Goal: Information Seeking & Learning: Check status

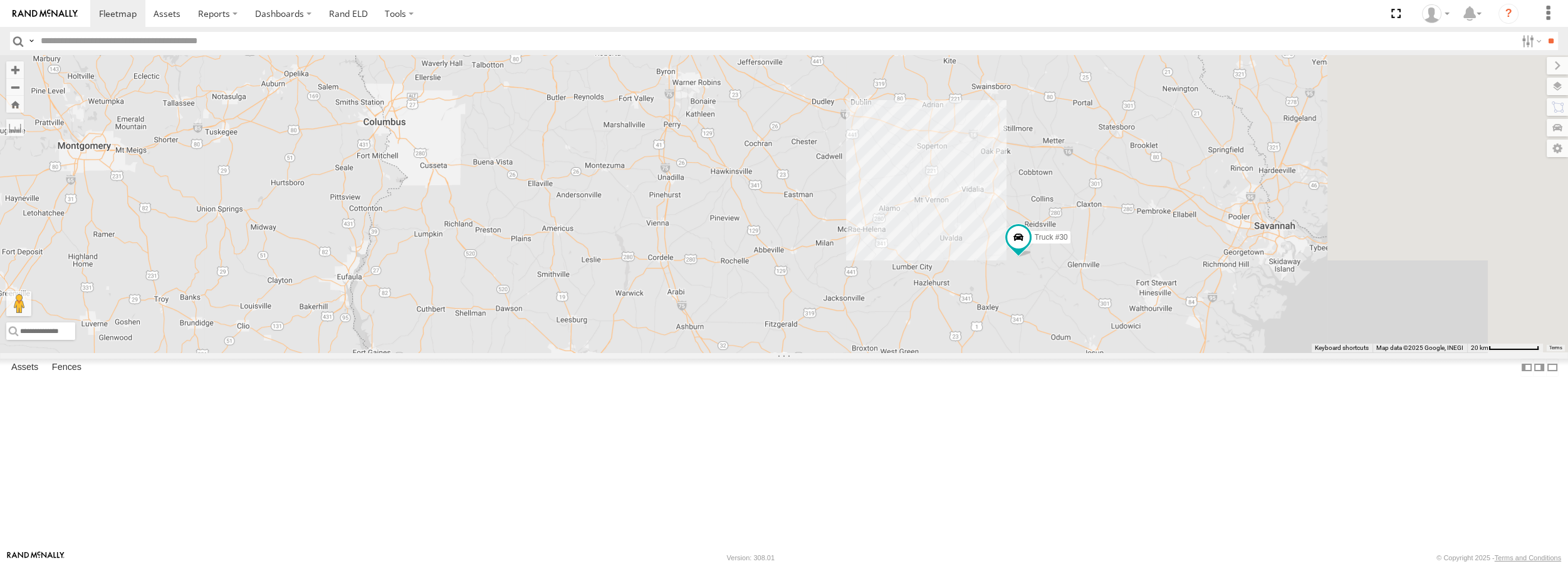
drag, startPoint x: 1349, startPoint y: 440, endPoint x: 1115, endPoint y: 328, distance: 259.4
click at [1115, 328] on div "Truck #30 Truck #32" at bounding box center [784, 203] width 1568 height 297
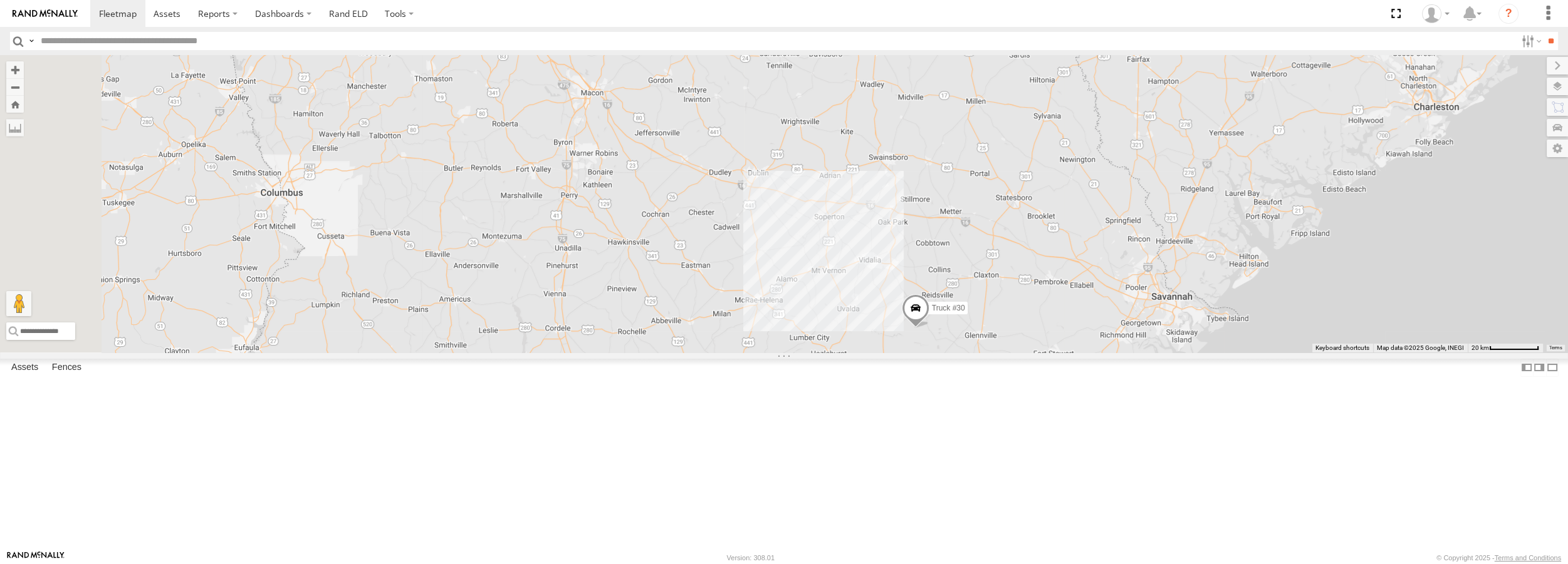
drag, startPoint x: 627, startPoint y: 200, endPoint x: 763, endPoint y: 331, distance: 188.8
click at [763, 331] on div "Truck #30 Truck #32" at bounding box center [784, 203] width 1568 height 297
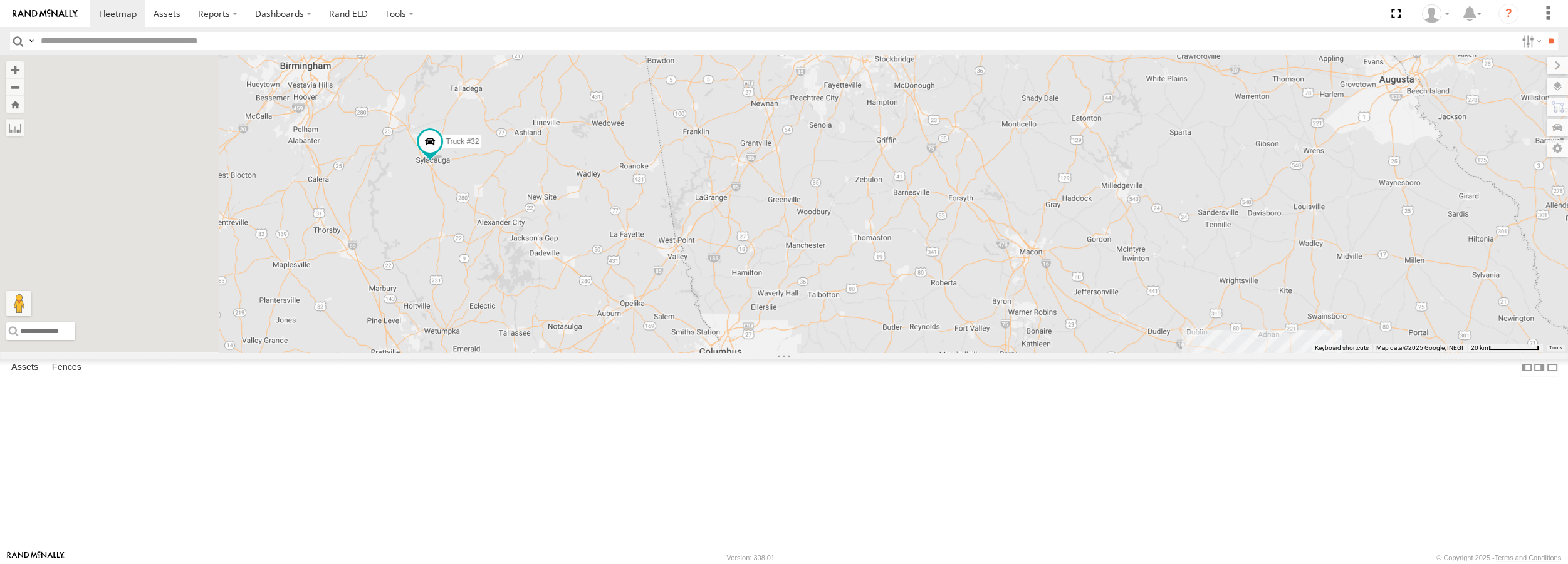
drag, startPoint x: 456, startPoint y: 222, endPoint x: 897, endPoint y: 381, distance: 468.8
click at [897, 352] on div "Truck #30 Truck #32" at bounding box center [784, 203] width 1568 height 297
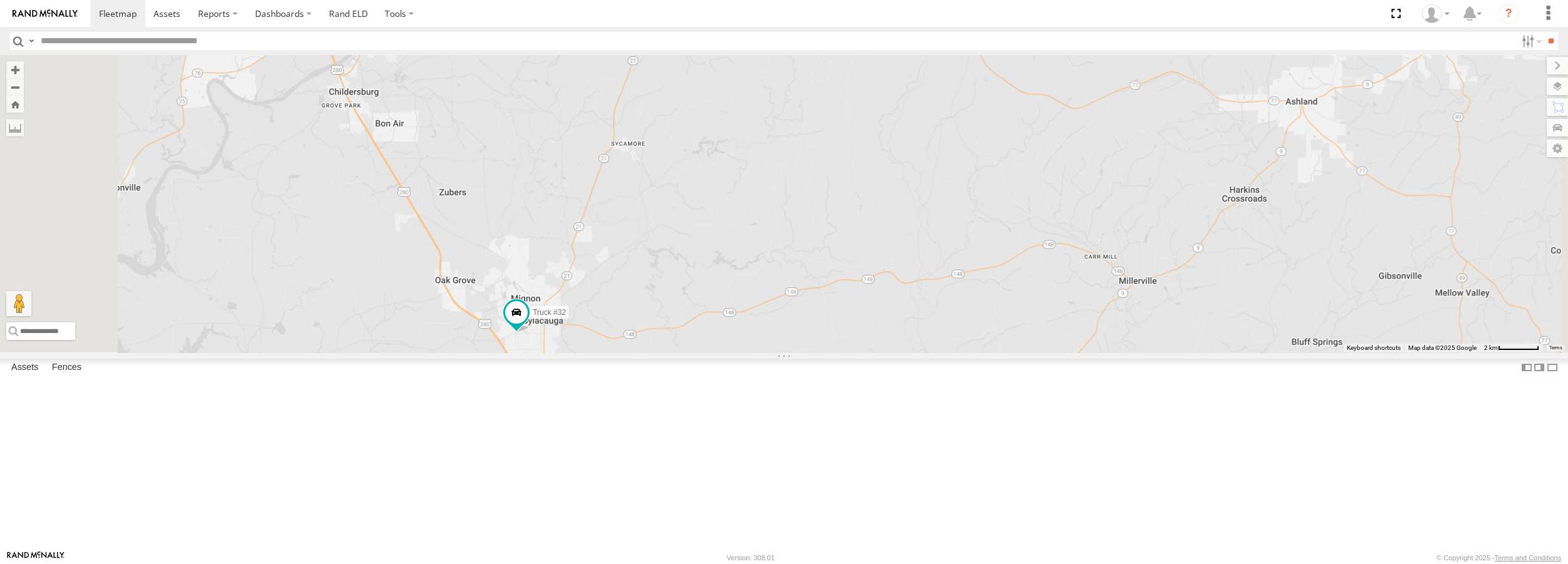
drag, startPoint x: 808, startPoint y: 459, endPoint x: 403, endPoint y: 266, distance: 448.6
click at [404, 268] on div "Truck #32" at bounding box center [784, 203] width 1568 height 297
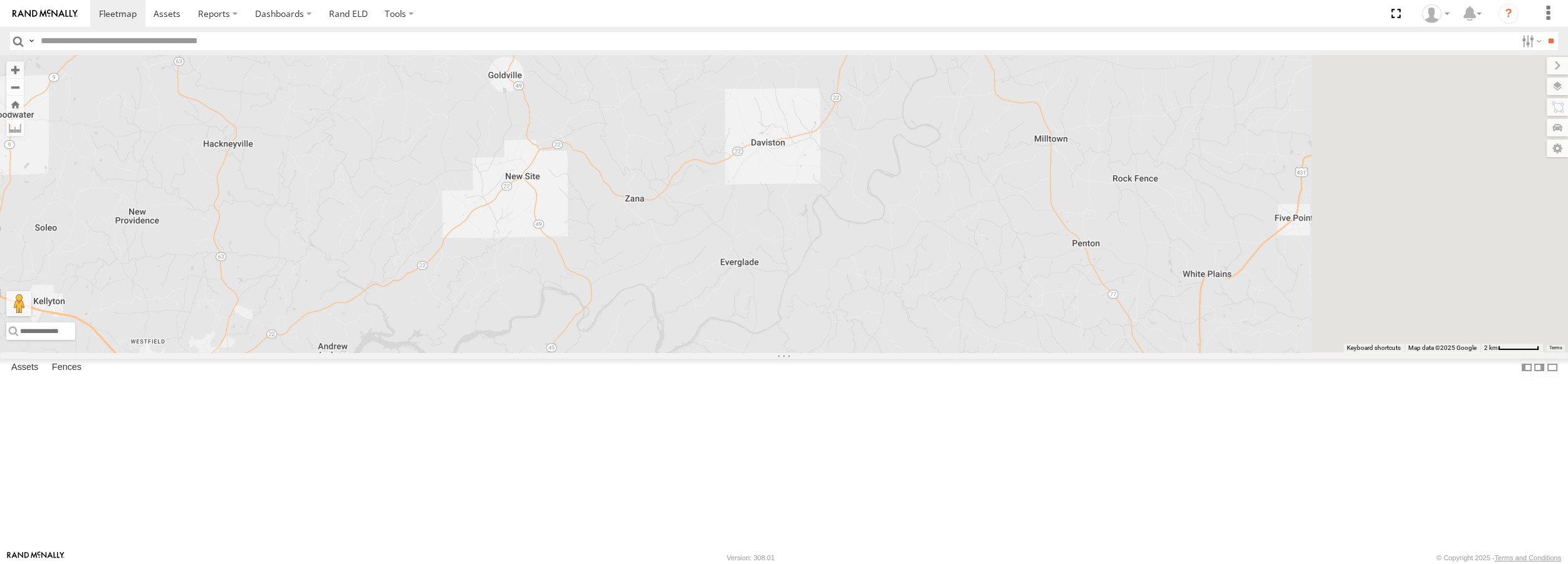
drag, startPoint x: 986, startPoint y: 425, endPoint x: 510, endPoint y: 211, distance: 521.9
click at [510, 211] on div "Truck #32" at bounding box center [784, 203] width 1568 height 297
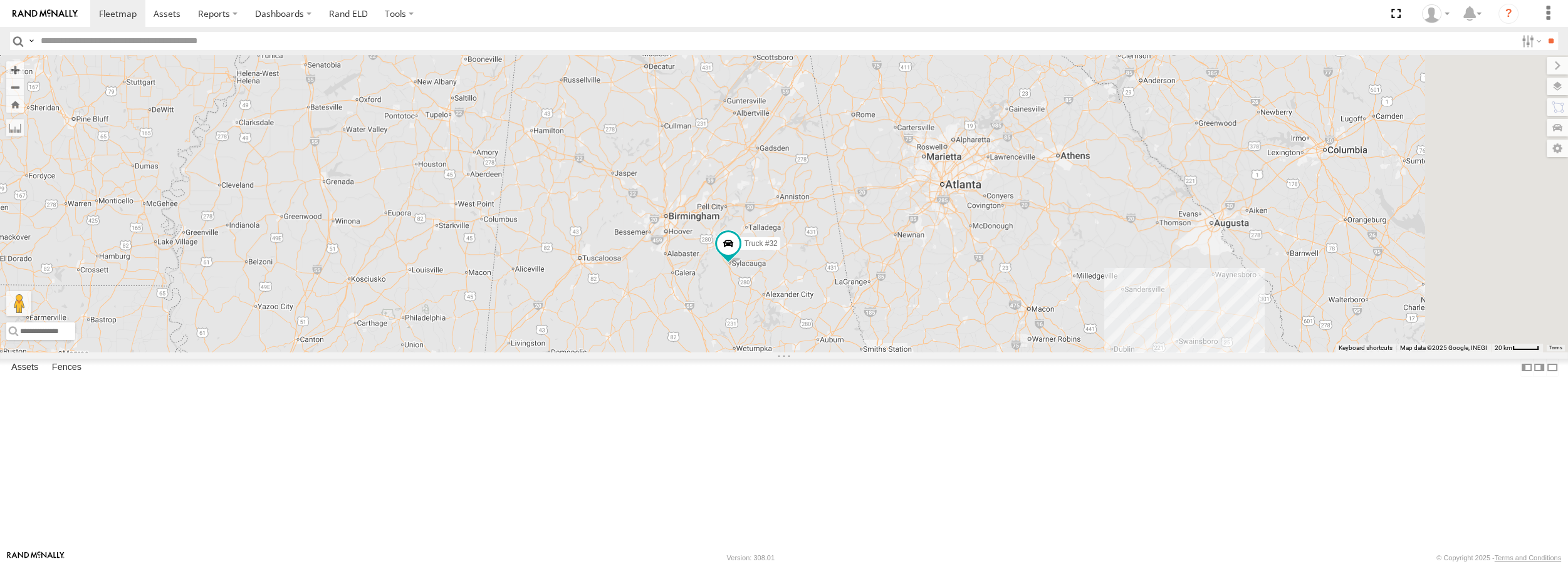
drag, startPoint x: 1169, startPoint y: 475, endPoint x: 851, endPoint y: 351, distance: 341.3
click at [851, 351] on div "Truck #32 Truck #30" at bounding box center [784, 203] width 1568 height 297
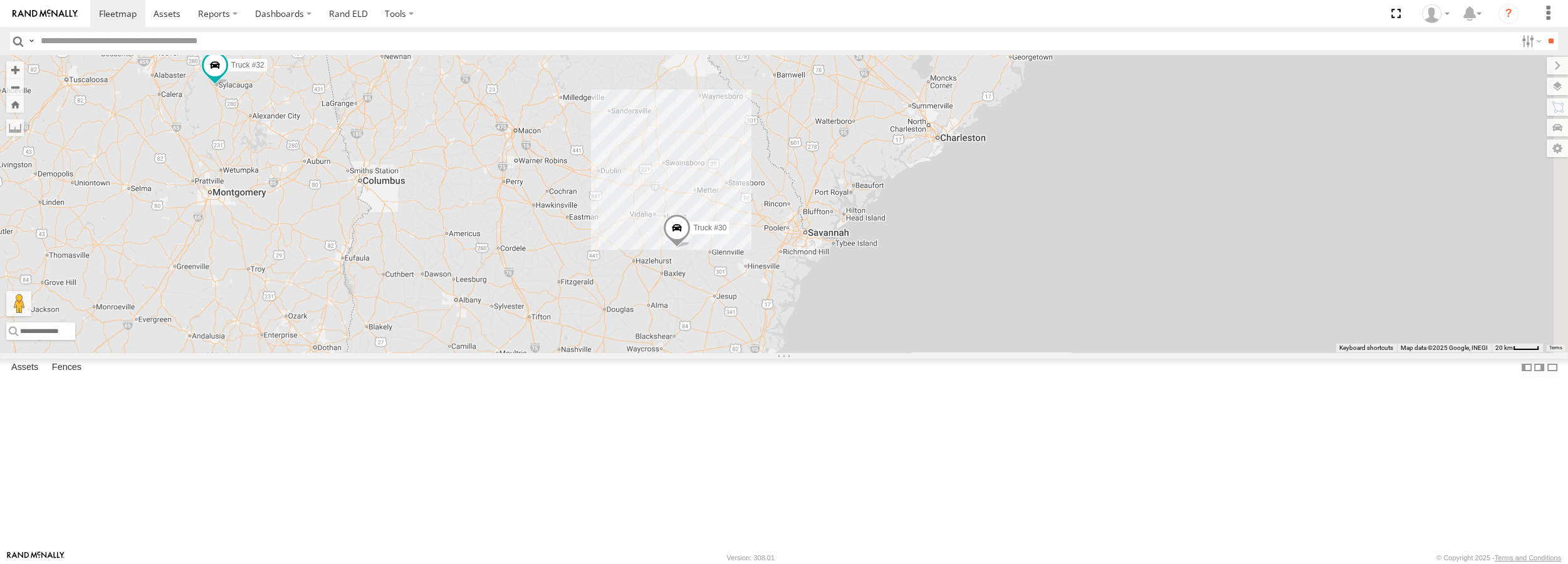
drag, startPoint x: 1121, startPoint y: 401, endPoint x: 750, endPoint y: 285, distance: 388.7
click at [750, 285] on div "Truck #32 Truck #30" at bounding box center [784, 203] width 1568 height 297
click at [691, 249] on span at bounding box center [677, 232] width 28 height 34
click at [0, 0] on span at bounding box center [0, 0] width 0 height 0
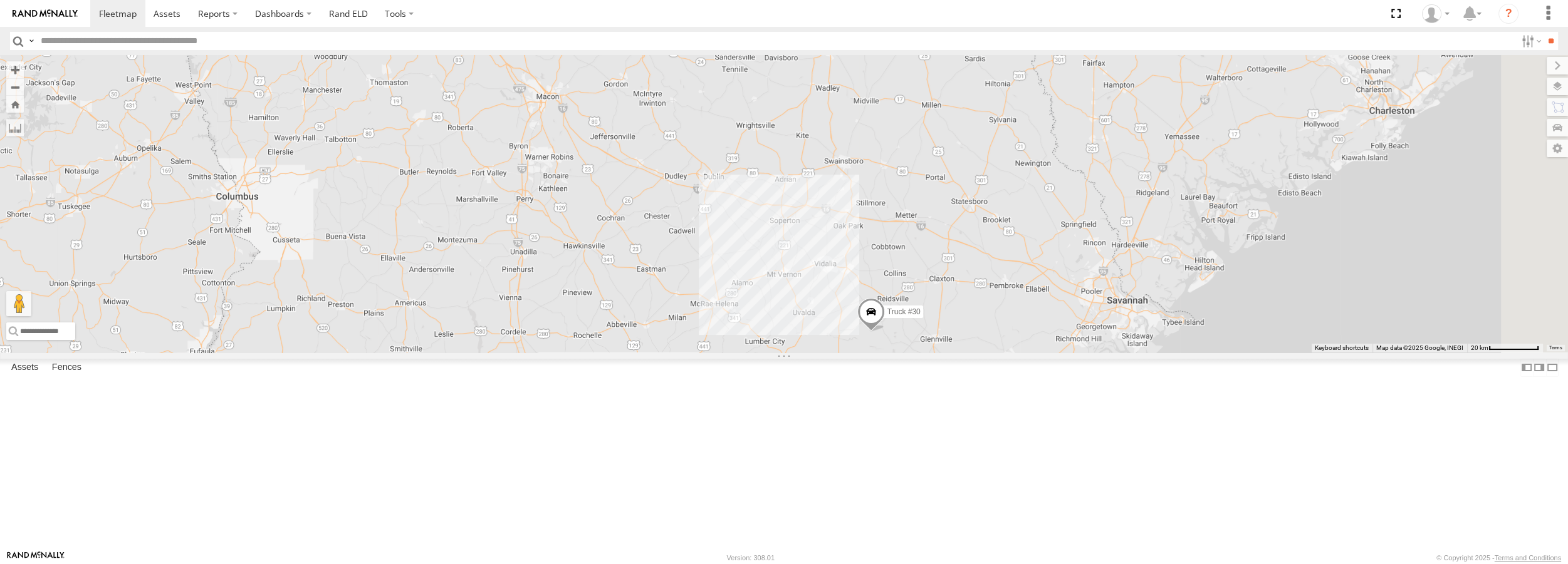
drag, startPoint x: 1318, startPoint y: 415, endPoint x: 1011, endPoint y: 389, distance: 308.1
click at [1011, 352] on div "Truck #30 Truck #32" at bounding box center [784, 203] width 1568 height 297
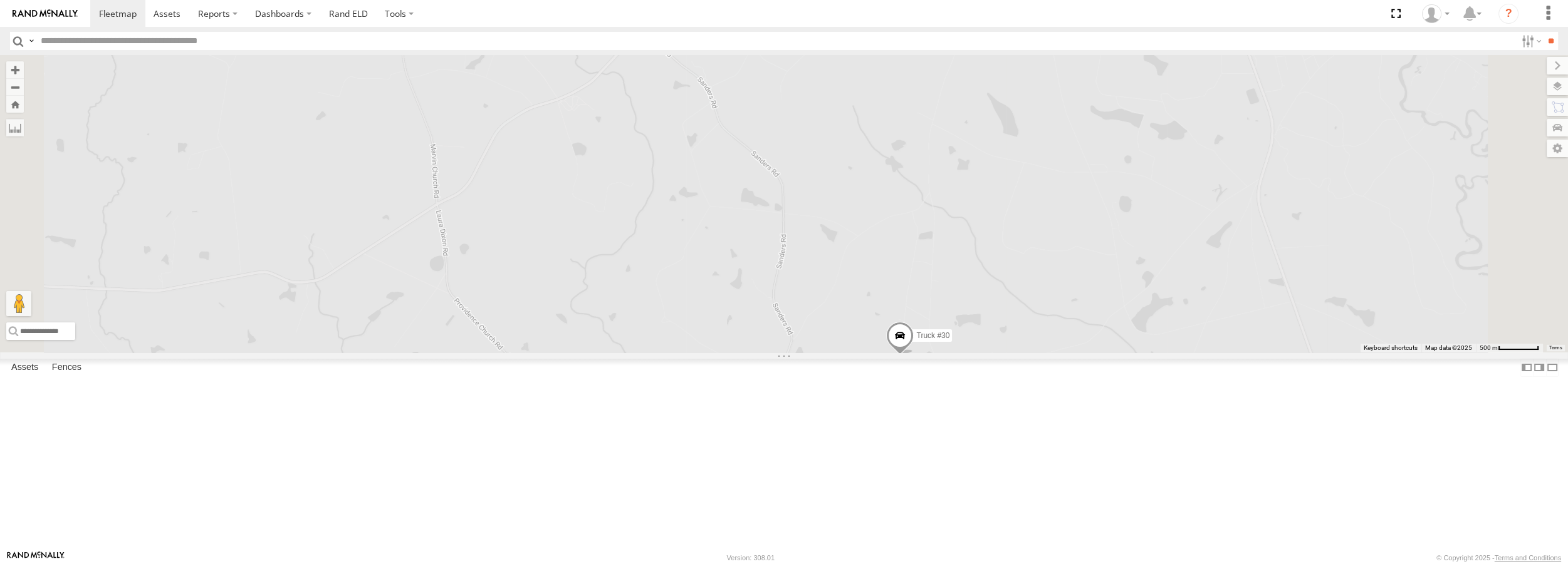
click at [914, 356] on span at bounding box center [900, 340] width 28 height 34
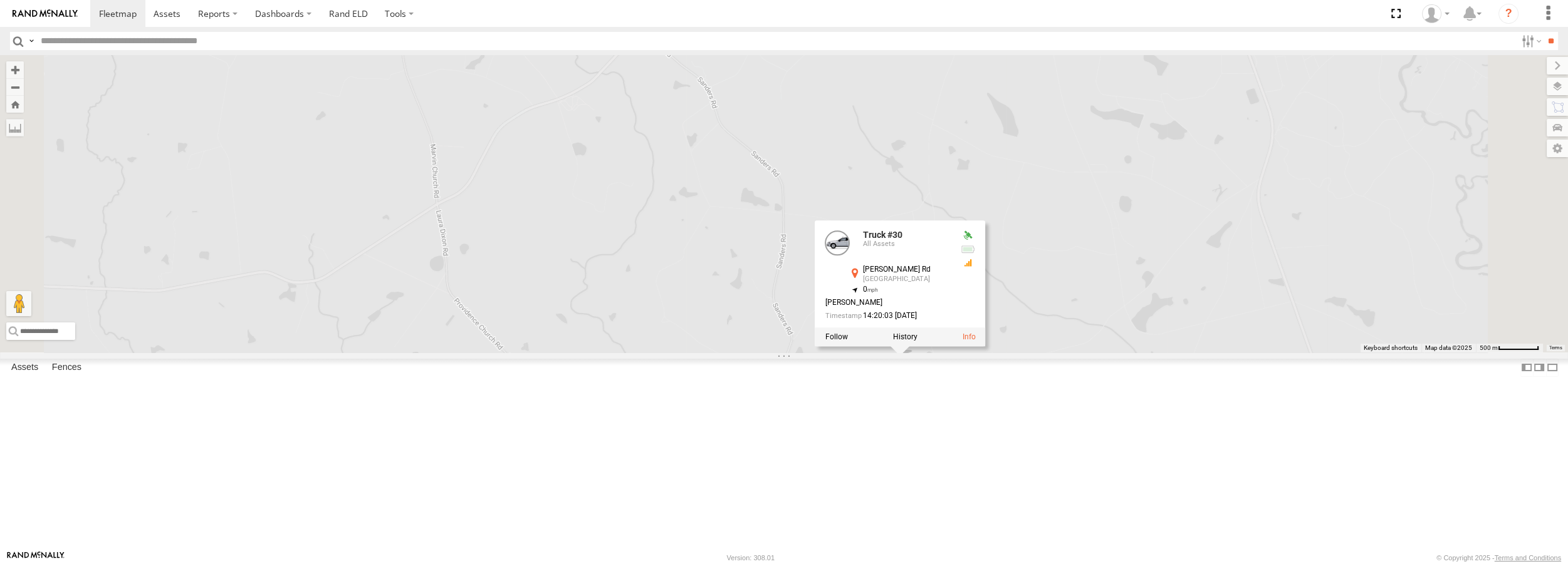
click at [985, 347] on div at bounding box center [900, 338] width 171 height 19
click at [847, 342] on label at bounding box center [836, 337] width 22 height 9
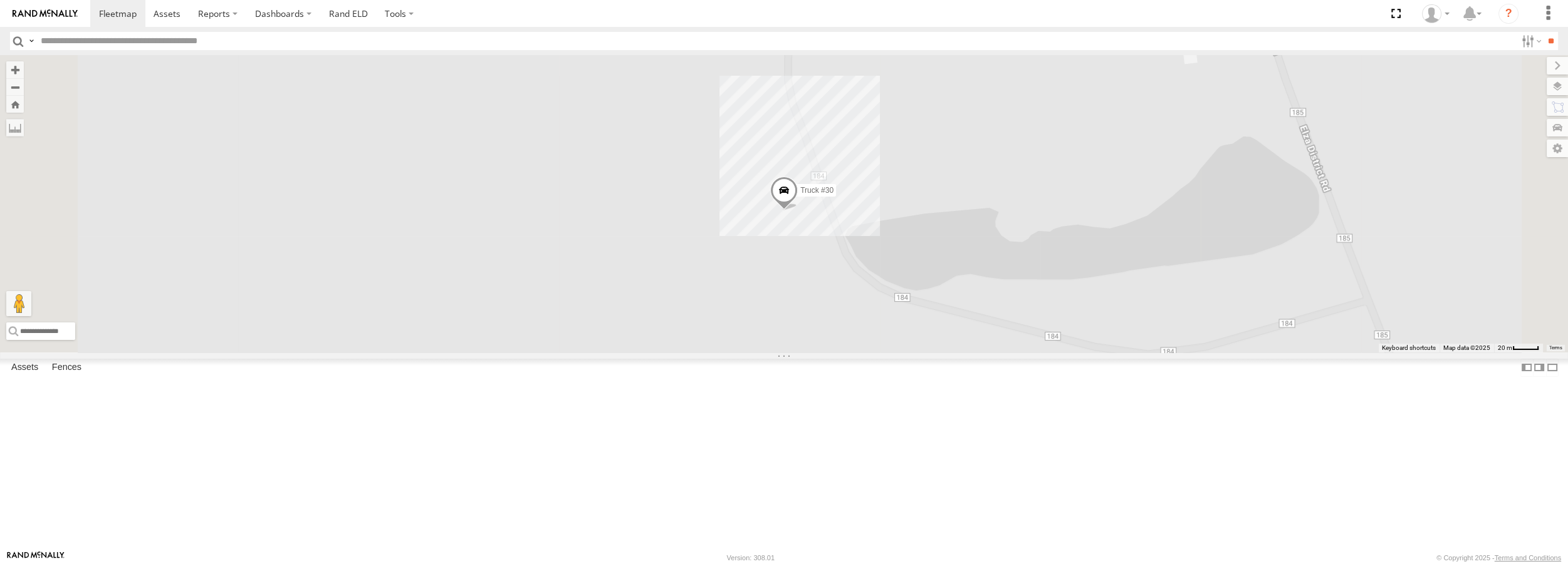
click at [798, 211] on span at bounding box center [784, 194] width 28 height 34
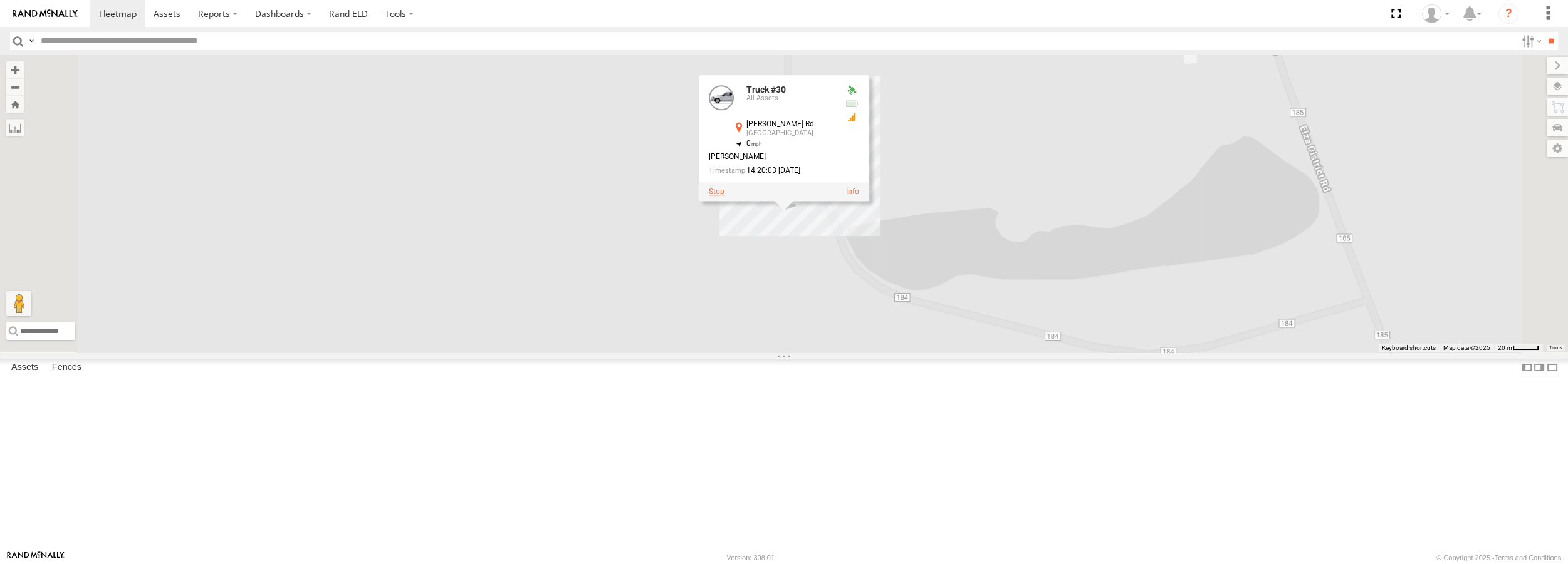
click at [724, 196] on label at bounding box center [716, 192] width 16 height 9
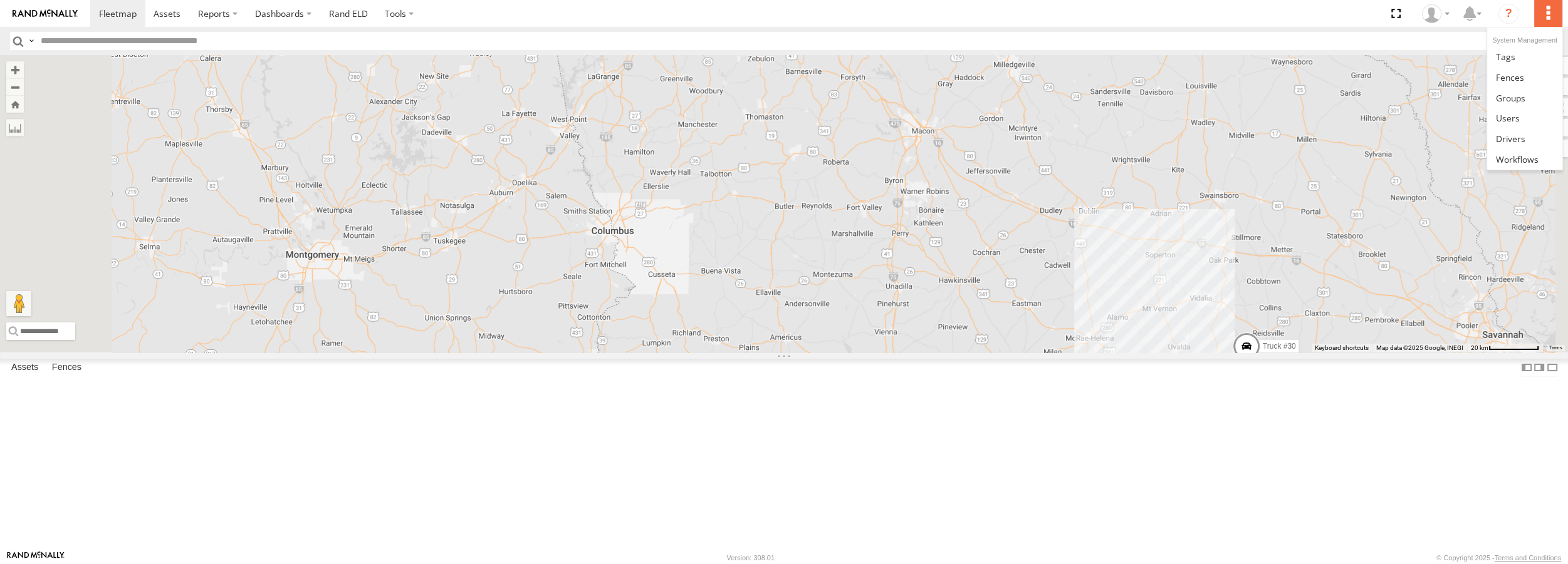
click at [1547, 21] on label at bounding box center [1548, 14] width 28 height 27
click at [1539, 4] on label at bounding box center [1548, 14] width 28 height 27
click at [1535, 133] on link at bounding box center [1524, 139] width 75 height 20
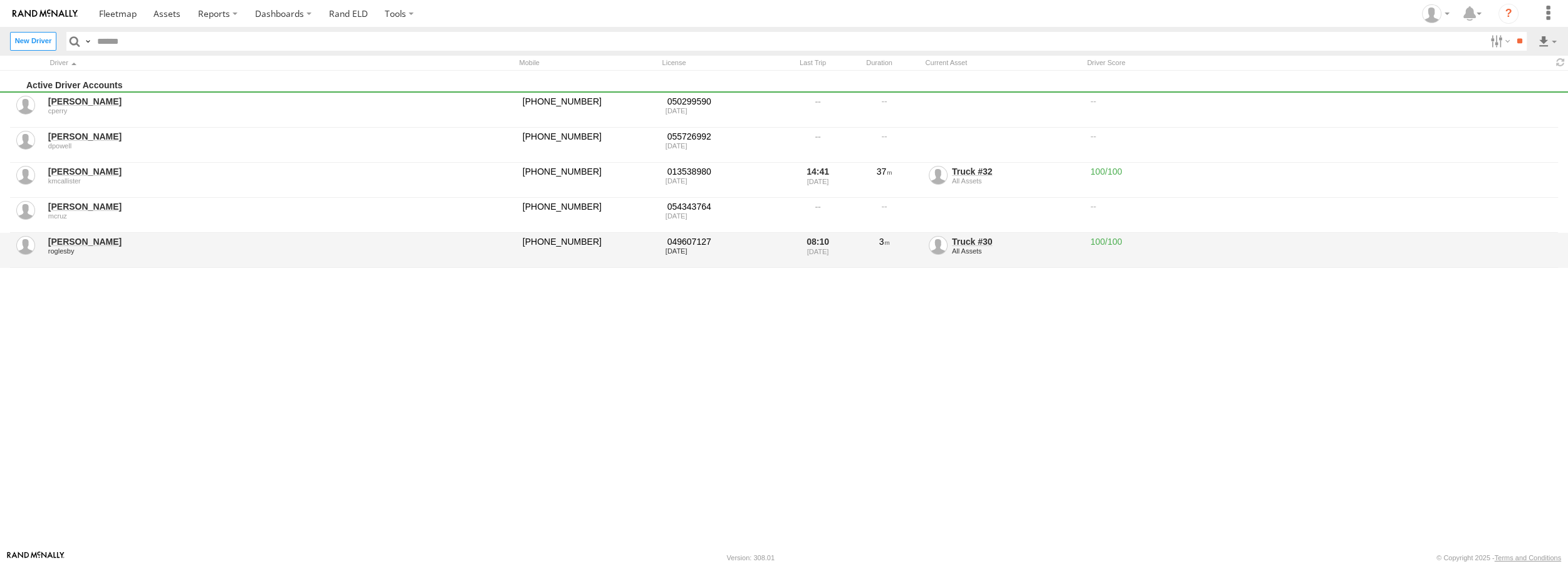
click at [967, 240] on link "Truck #30" at bounding box center [972, 241] width 41 height 10
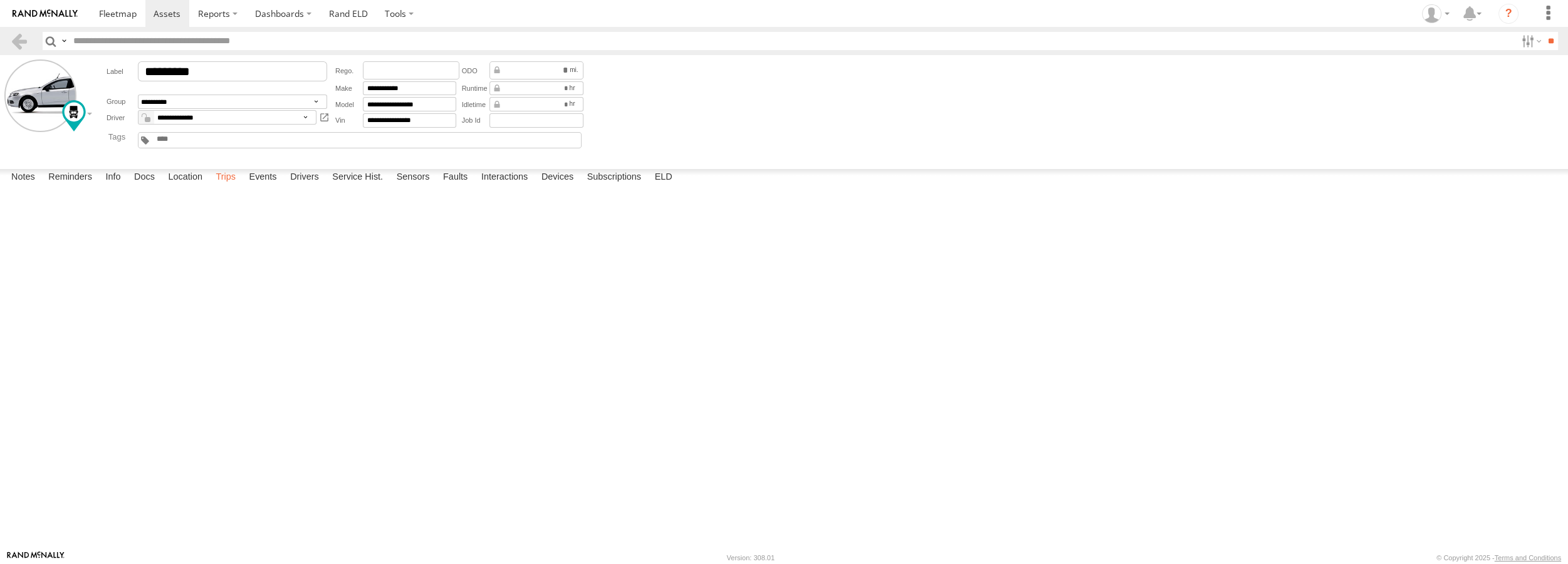
click at [226, 187] on label "Trips" at bounding box center [226, 178] width 33 height 18
click at [0, 0] on div "Monday, 15th September 2025" at bounding box center [0, 0] width 0 height 0
click at [108, 22] on link at bounding box center [118, 14] width 55 height 27
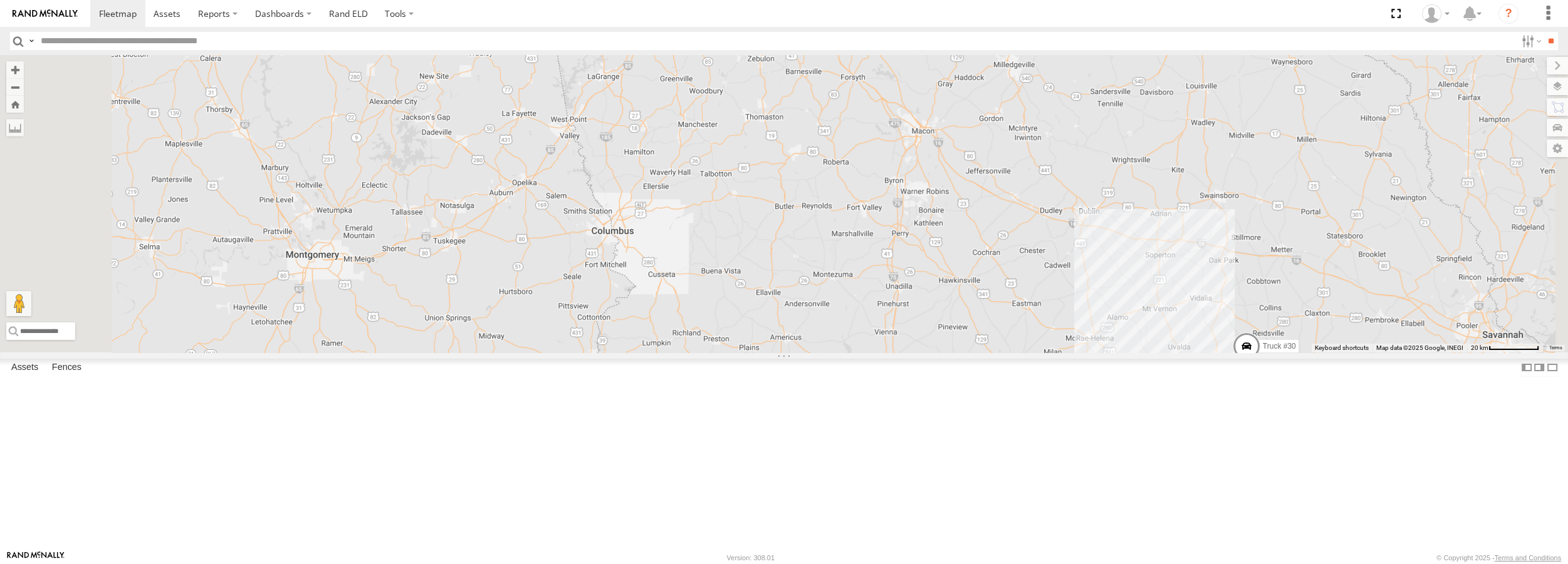
click at [1260, 366] on span at bounding box center [1246, 349] width 28 height 34
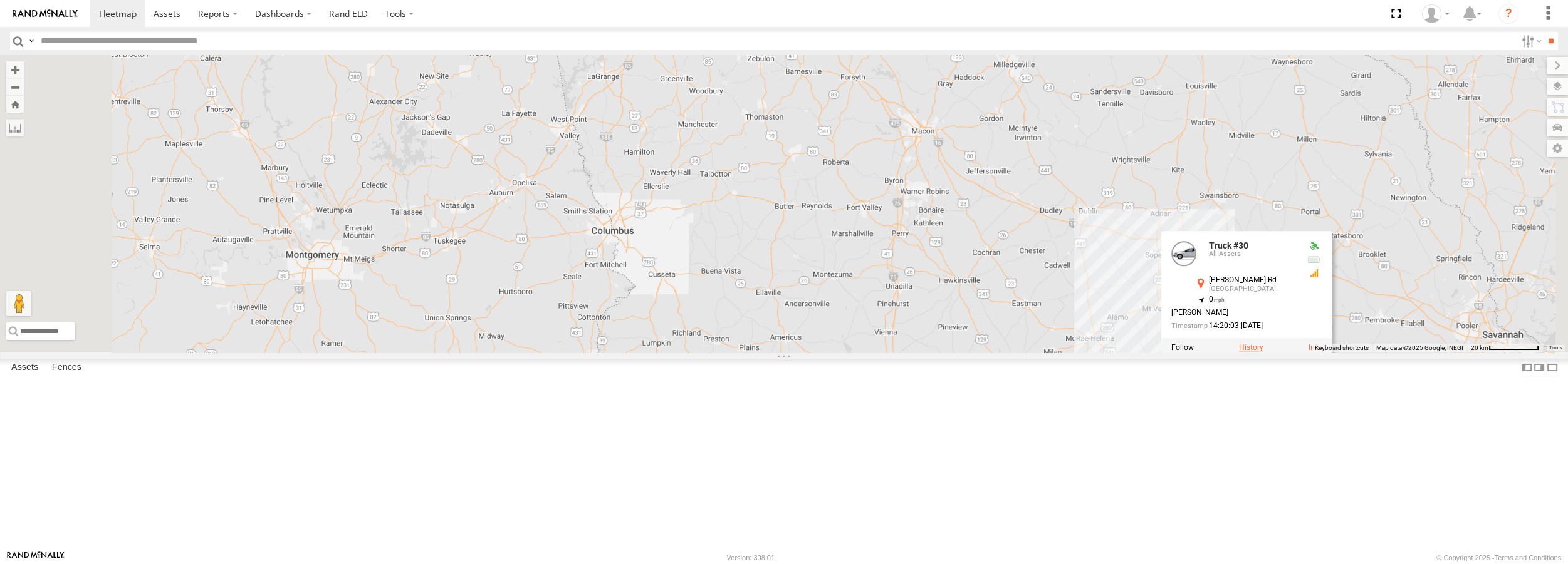
click at [1263, 352] on label at bounding box center [1251, 347] width 24 height 9
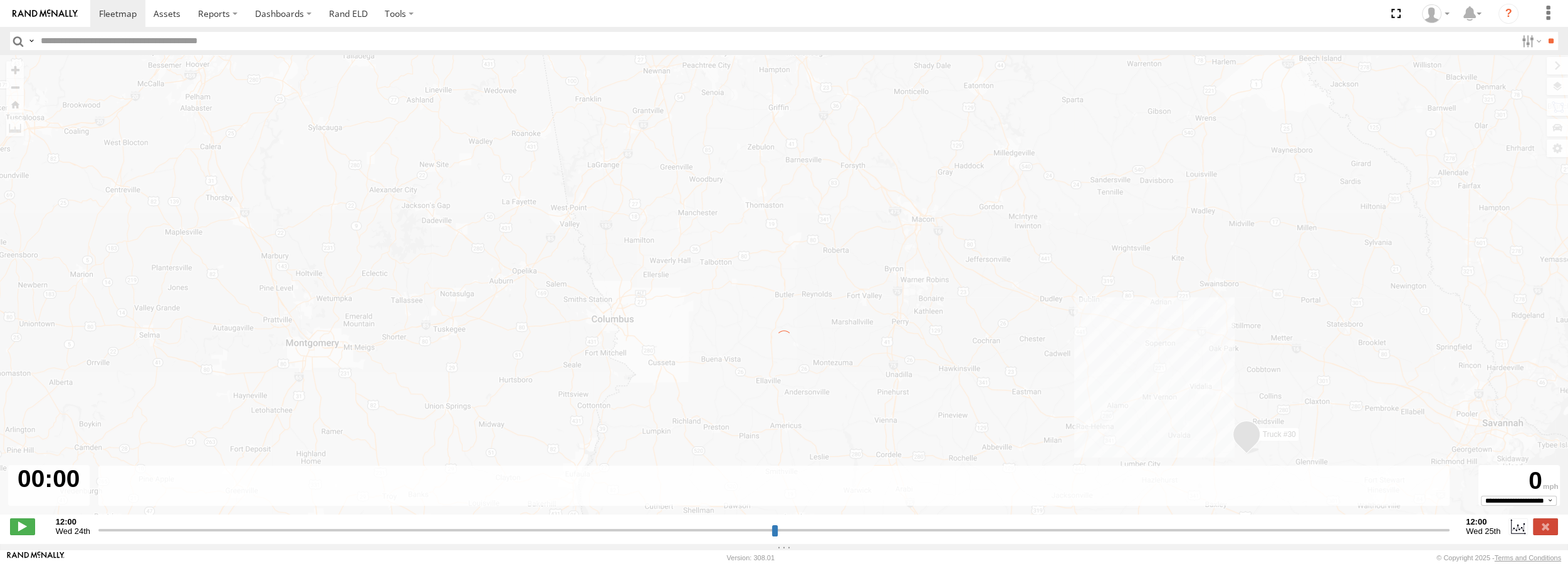
type input "**********"
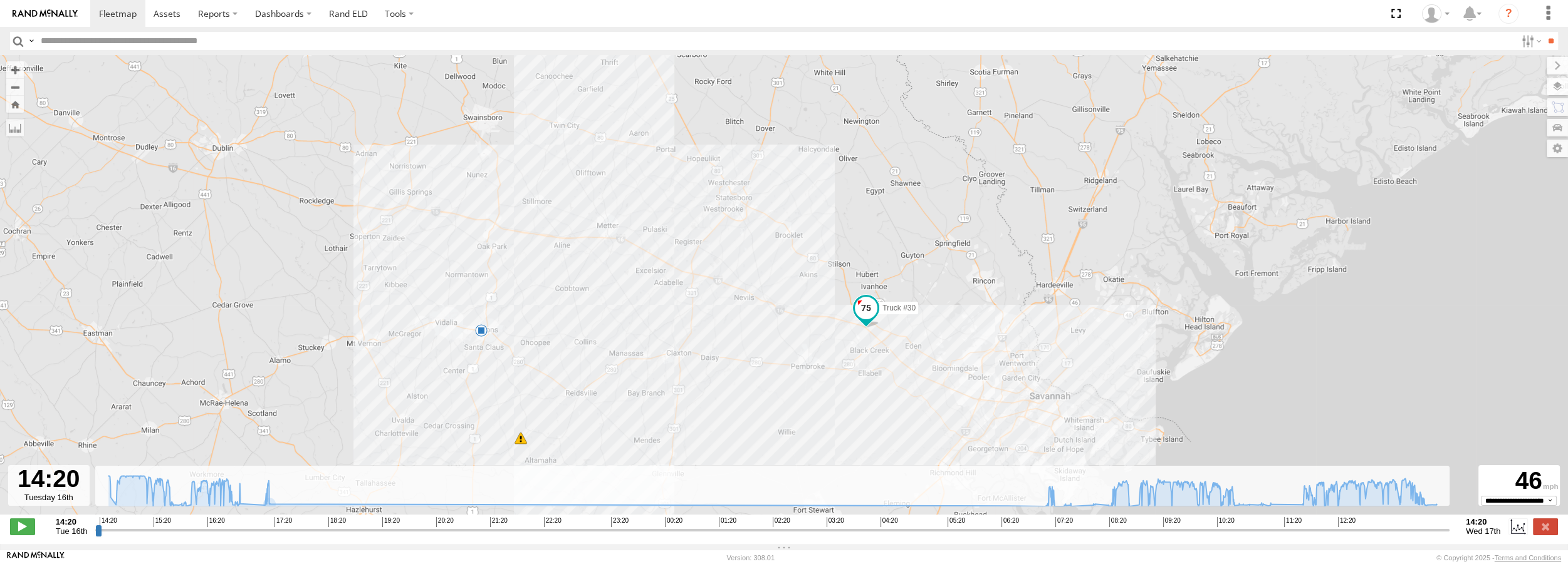
click at [65, 533] on span "Tue 16th" at bounding box center [71, 531] width 32 height 10
click at [252, 504] on icon at bounding box center [772, 491] width 1340 height 31
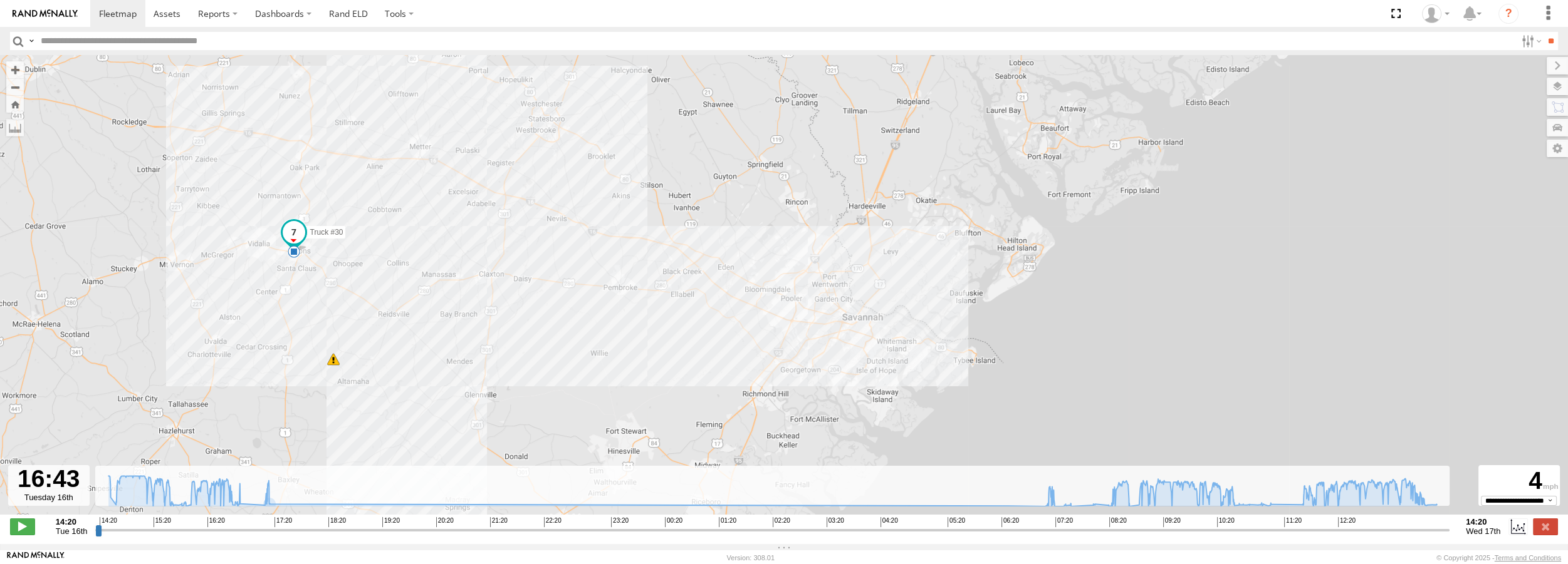
drag, startPoint x: 1086, startPoint y: 398, endPoint x: 889, endPoint y: 313, distance: 214.6
click at [889, 313] on div "Truck #30 13:53 Wed 5" at bounding box center [784, 292] width 1568 height 473
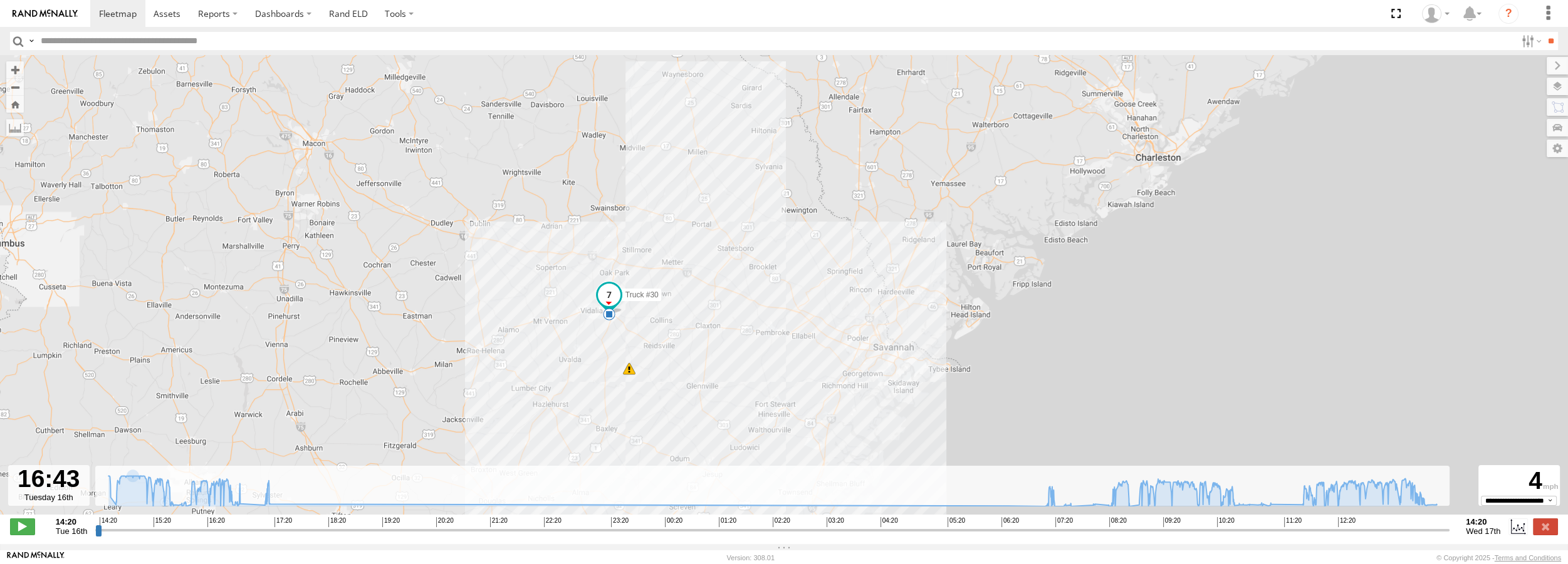
click at [55, 497] on div at bounding box center [49, 486] width 82 height 41
click at [37, 497] on div at bounding box center [49, 486] width 82 height 41
drag, startPoint x: 37, startPoint y: 497, endPoint x: 36, endPoint y: 490, distance: 7.1
click at [36, 496] on div at bounding box center [49, 486] width 82 height 41
click at [36, 489] on div at bounding box center [49, 486] width 82 height 41
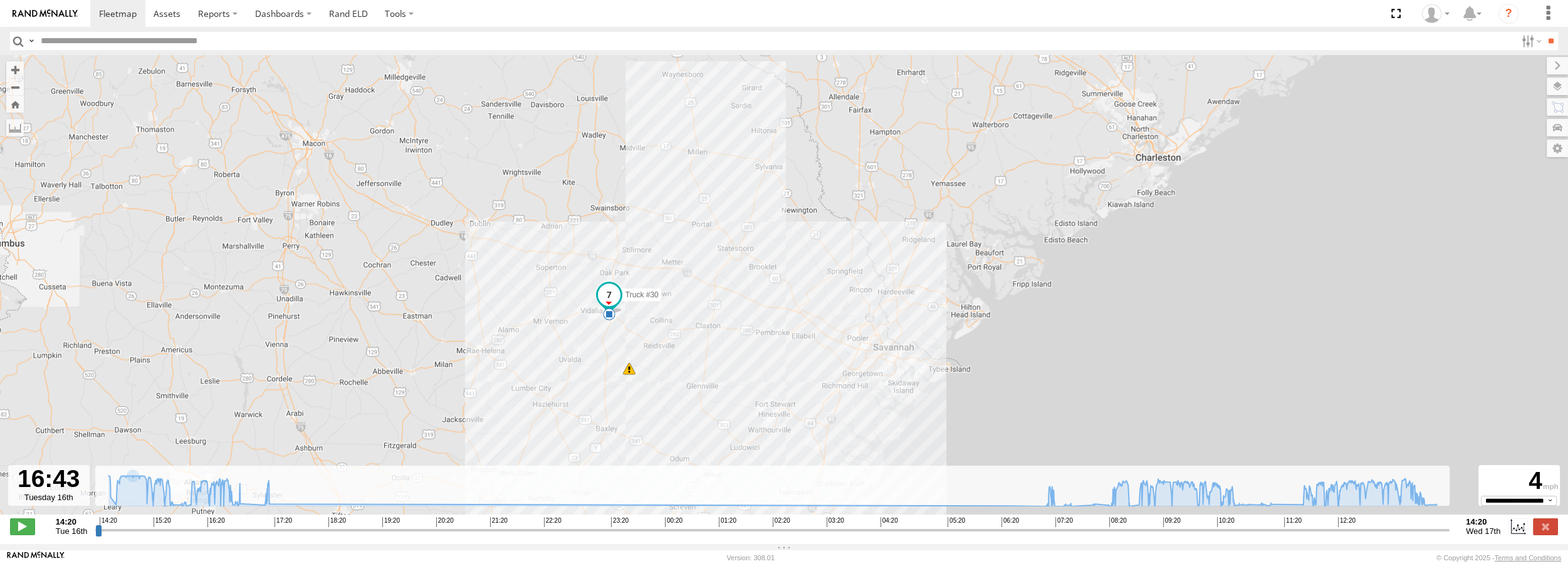
click at [41, 502] on div at bounding box center [49, 486] width 82 height 41
drag, startPoint x: 97, startPoint y: 536, endPoint x: 58, endPoint y: 527, distance: 40.0
click at [95, 527] on input "range" at bounding box center [772, 530] width 1354 height 12
click at [172, 12] on span at bounding box center [167, 14] width 27 height 12
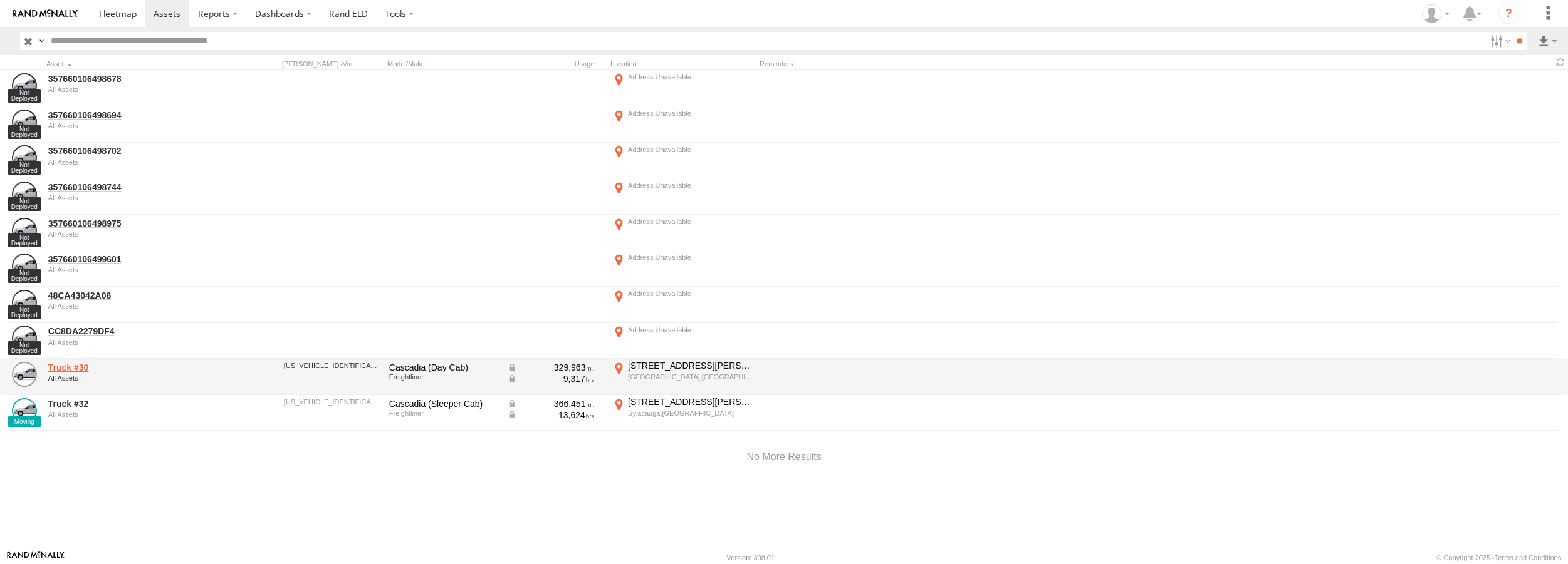
click at [71, 364] on link "Truck #30" at bounding box center [134, 368] width 172 height 12
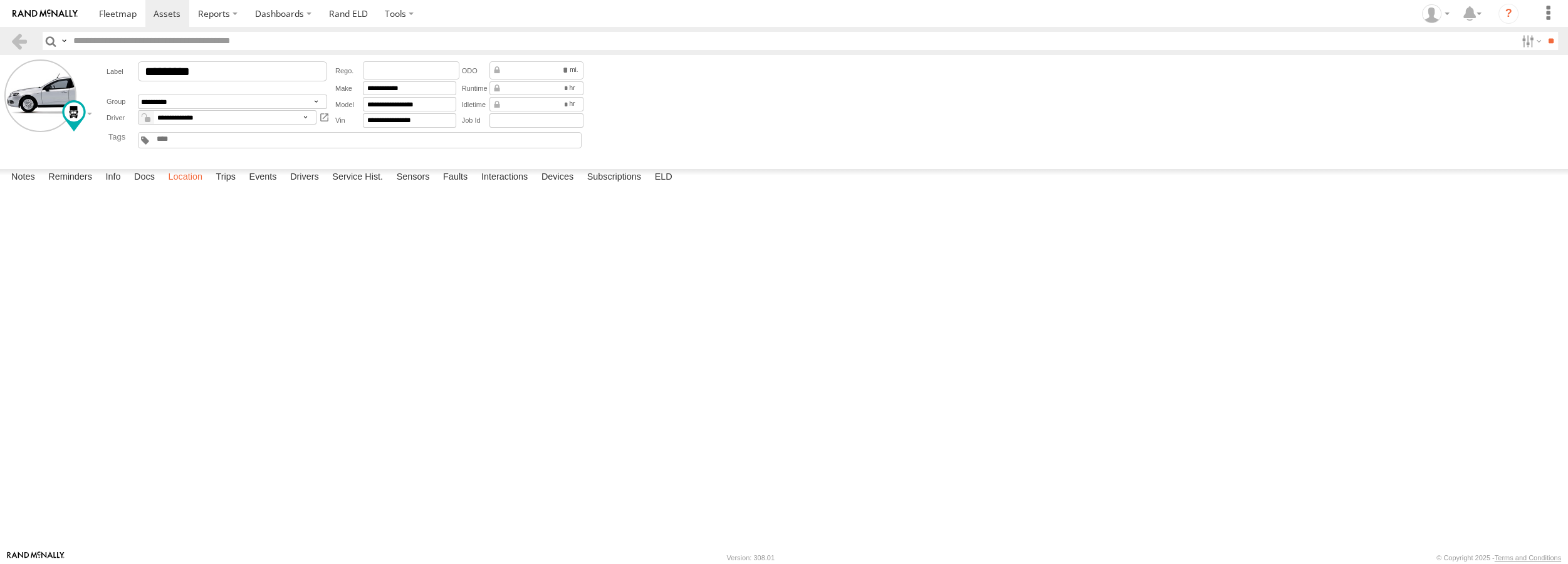
click at [193, 187] on label "Location" at bounding box center [185, 178] width 47 height 18
click at [217, 187] on label "Trips" at bounding box center [226, 178] width 33 height 18
click at [0, 0] on div "Robbies House" at bounding box center [0, 0] width 0 height 0
click at [0, 0] on label "×" at bounding box center [0, 0] width 0 height 0
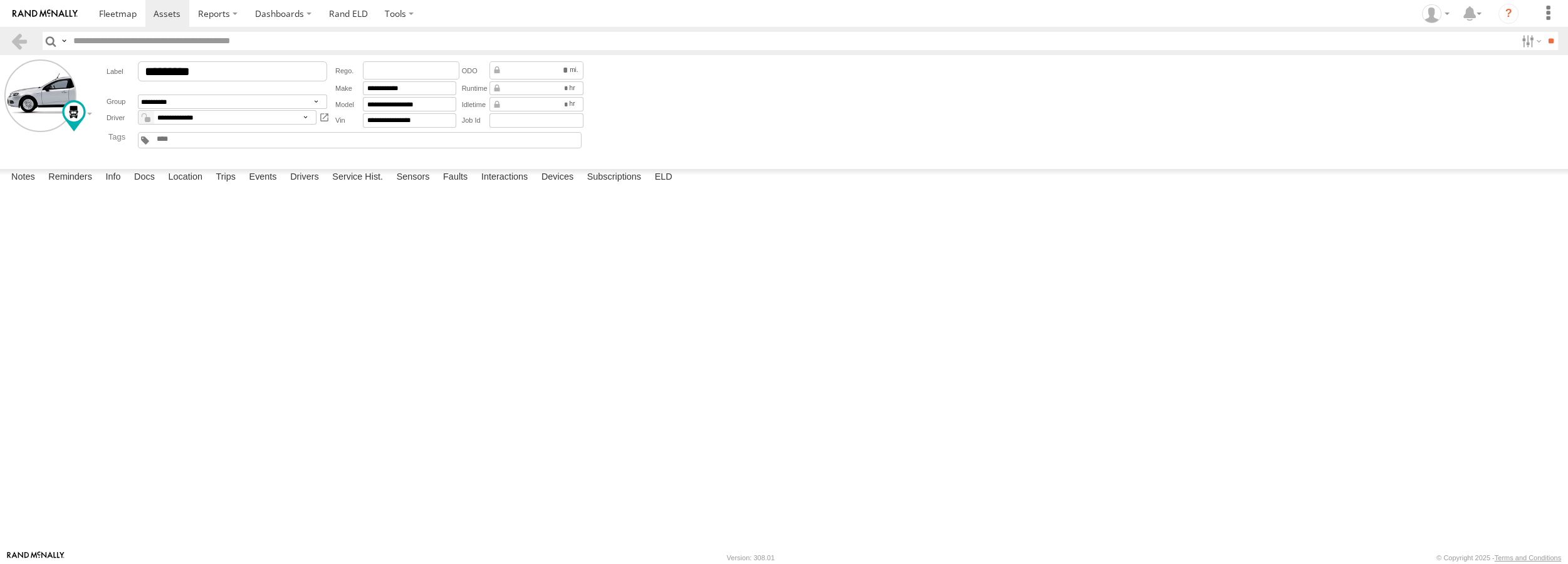
click at [0, 0] on div "Bluffton,SC" at bounding box center [0, 0] width 0 height 0
click at [0, 0] on button "Satellite" at bounding box center [0, 0] width 0 height 0
click at [0, 0] on label "×" at bounding box center [0, 0] width 0 height 0
click at [0, 0] on link at bounding box center [0, 0] width 0 height 0
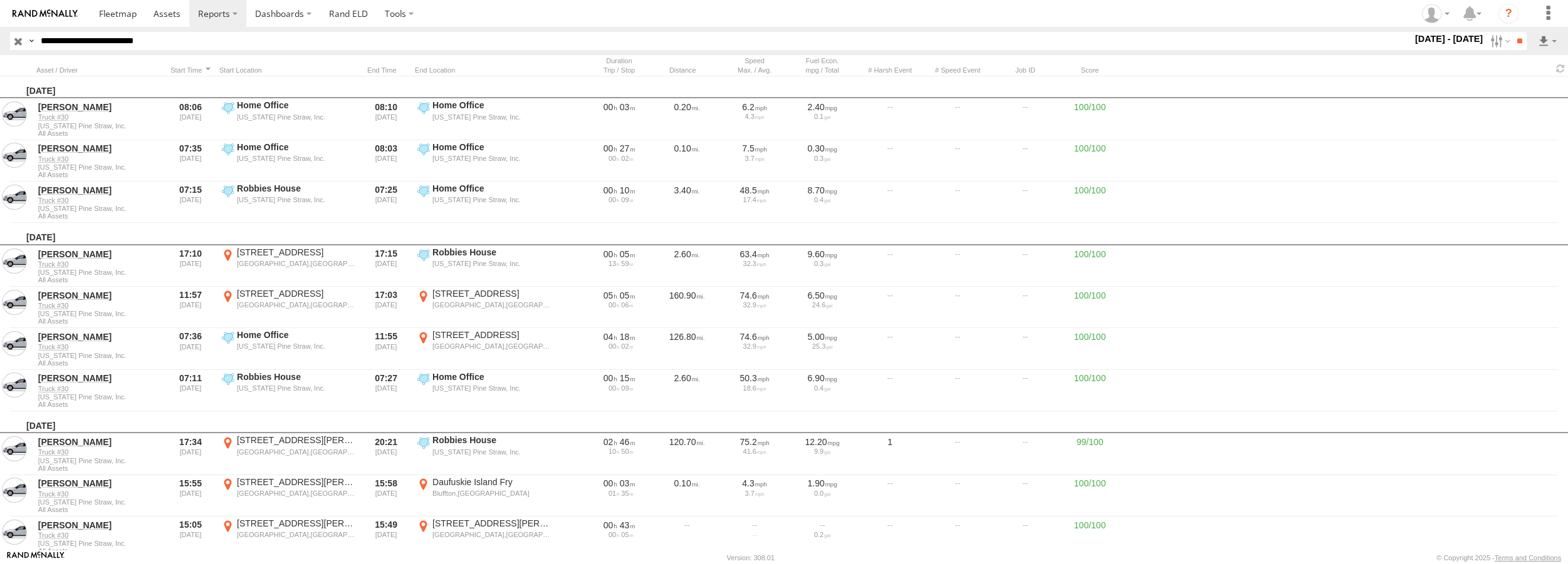
click at [27, 41] on label at bounding box center [31, 41] width 10 height 18
click at [772, 41] on input "**********" at bounding box center [724, 41] width 1376 height 18
click at [131, 12] on span at bounding box center [118, 14] width 37 height 12
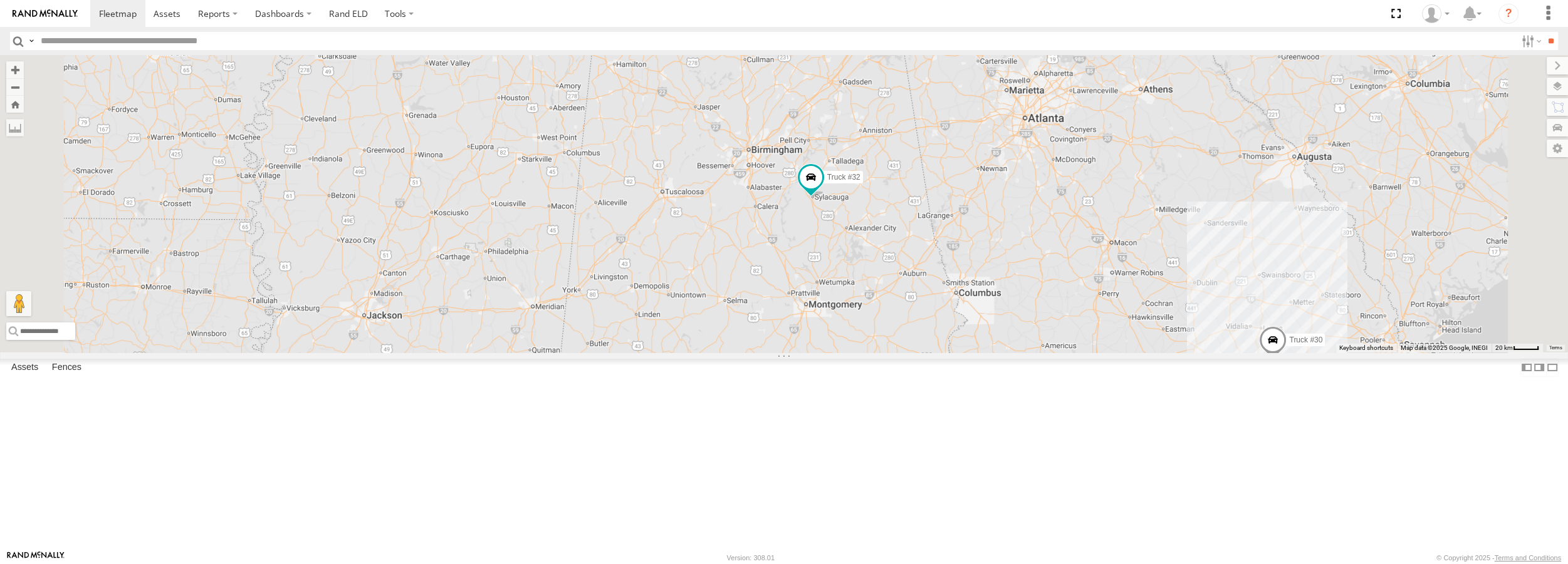
click at [1286, 361] on span at bounding box center [1272, 344] width 28 height 34
click at [1561, 81] on label at bounding box center [1545, 86] width 46 height 18
click at [0, 0] on span "Basemaps" at bounding box center [0, 0] width 0 height 0
click at [0, 0] on span "Satellite + Roadmap" at bounding box center [0, 0] width 0 height 0
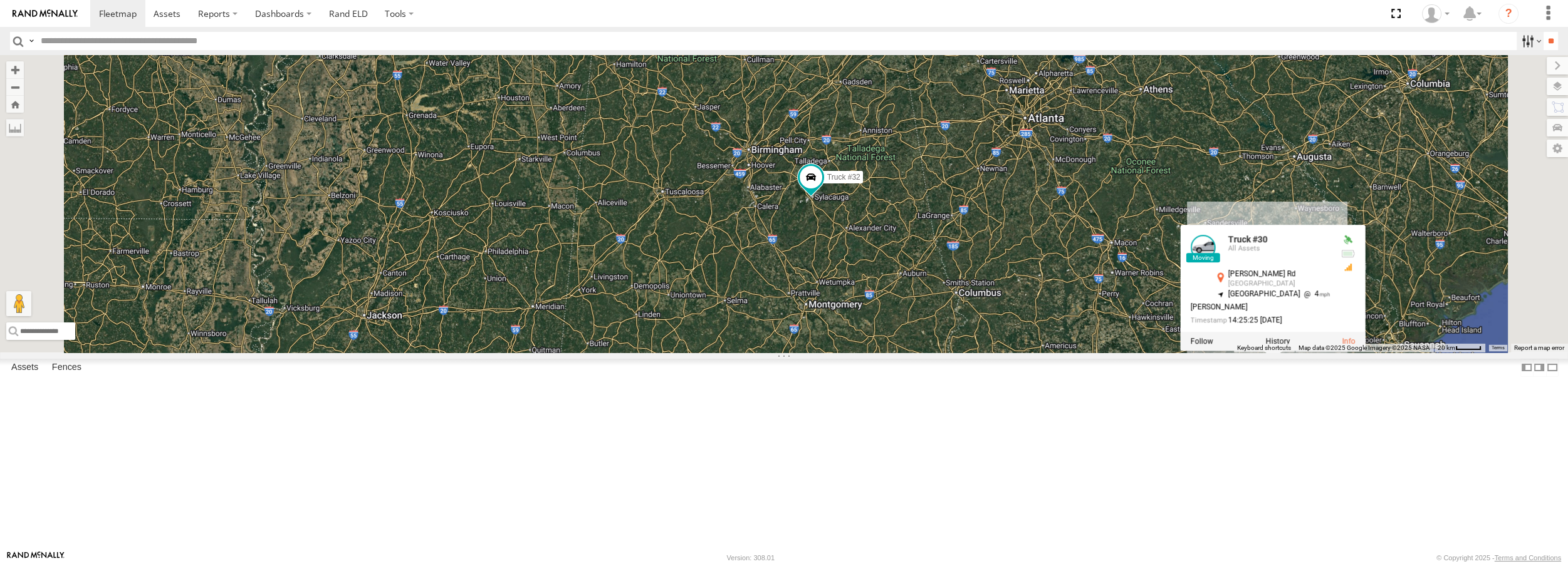
click at [1533, 37] on label at bounding box center [1530, 41] width 27 height 18
click at [1518, 147] on label at bounding box center [1543, 149] width 50 height 18
click at [1522, 125] on label at bounding box center [1545, 128] width 46 height 18
click at [1520, 105] on label at bounding box center [1544, 107] width 48 height 18
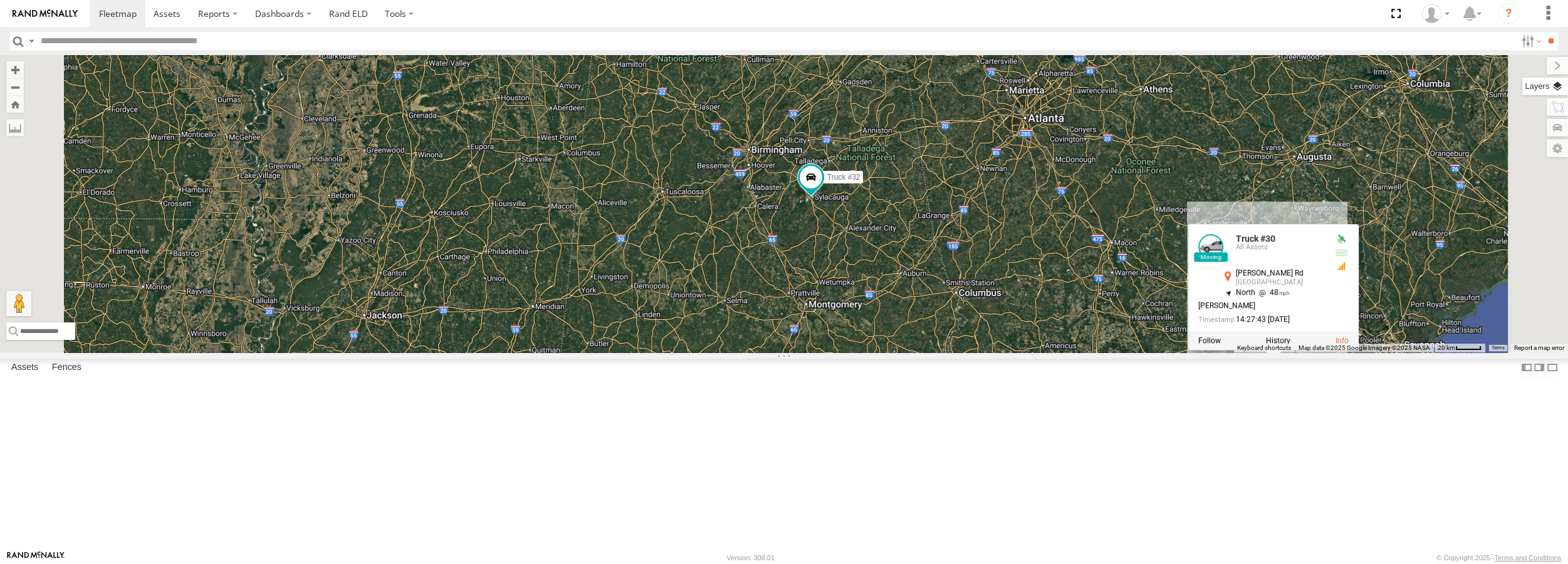
click at [1522, 88] on label at bounding box center [1545, 86] width 46 height 18
drag, startPoint x: 1454, startPoint y: 130, endPoint x: 1567, endPoint y: 221, distance: 145.1
click at [0, 0] on div "Basemaps Roadmap Terrain Satellite Night" at bounding box center [0, 0] width 0 height 0
click at [0, 0] on label at bounding box center [0, 0] width 0 height 0
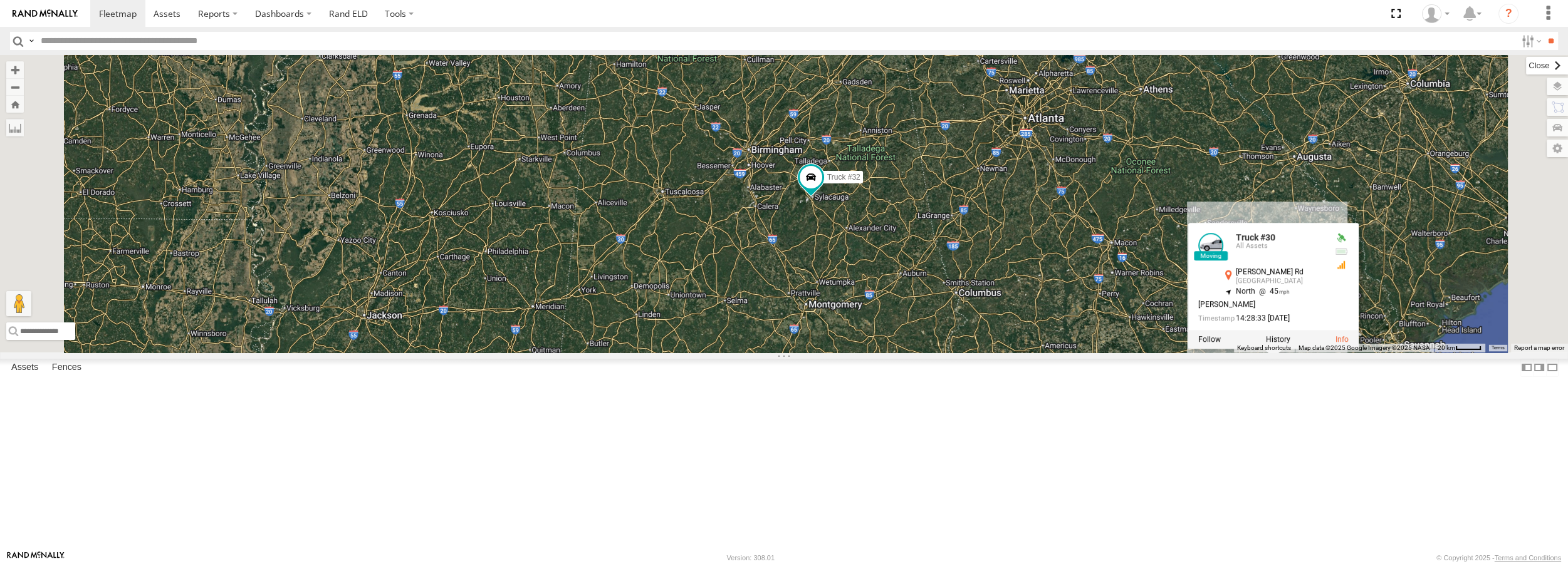
click at [1526, 63] on label at bounding box center [1547, 66] width 42 height 18
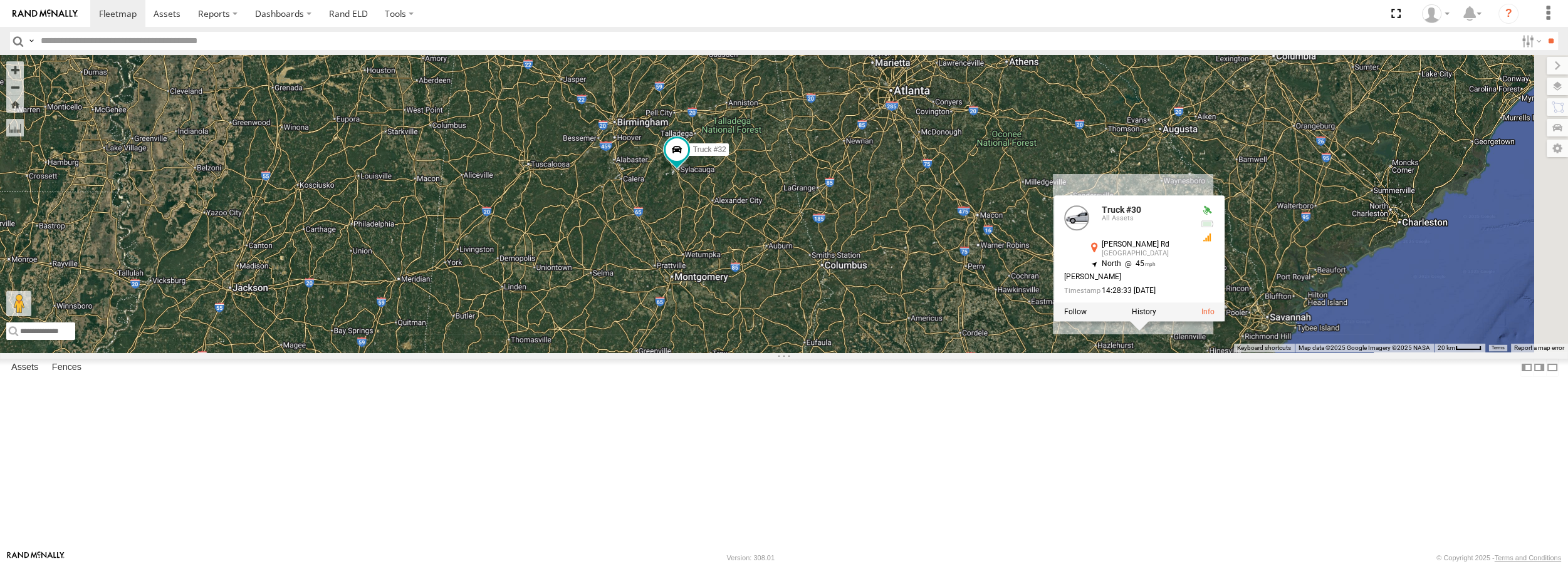
drag, startPoint x: 1123, startPoint y: 204, endPoint x: 987, endPoint y: 175, distance: 139.1
click at [987, 175] on div "Truck #30 Truck #32 Truck #30 All Assets [PERSON_NAME] Rd [GEOGRAPHIC_DATA] 31.…" at bounding box center [784, 203] width 1568 height 297
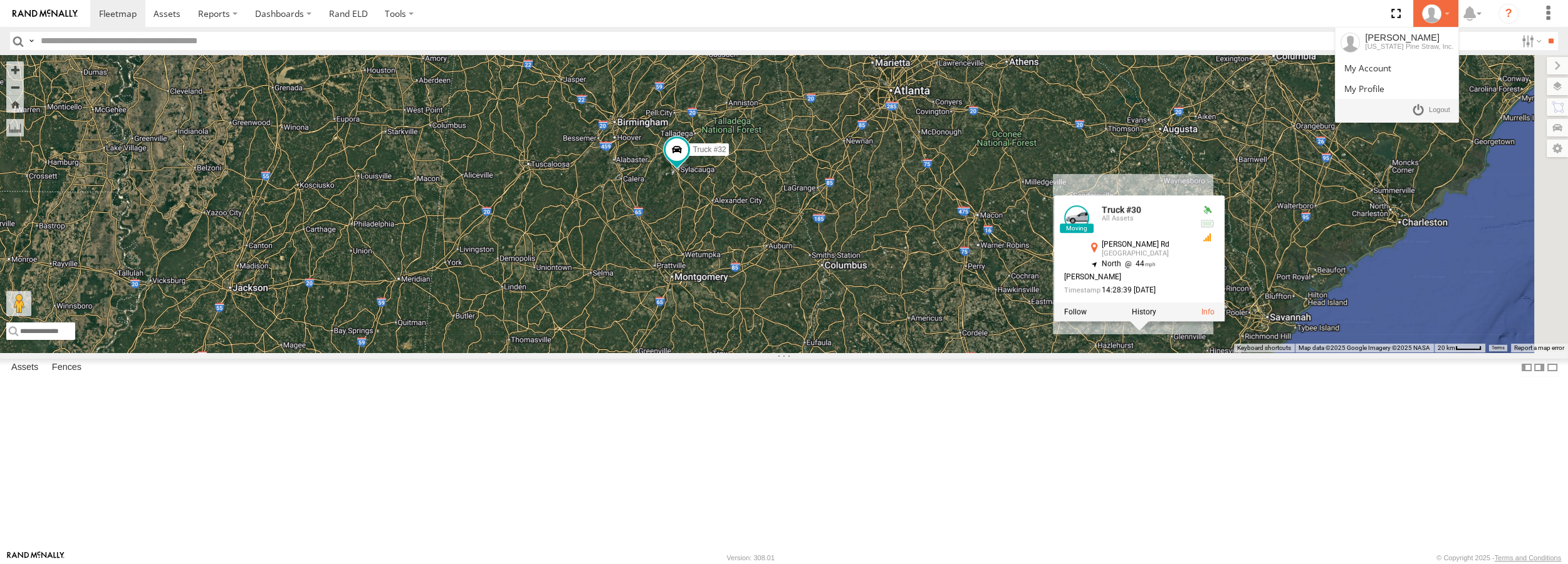
click at [1448, 18] on div at bounding box center [1435, 14] width 36 height 19
click at [1391, 65] on span at bounding box center [1367, 68] width 47 height 12
